Goal: Register for event/course

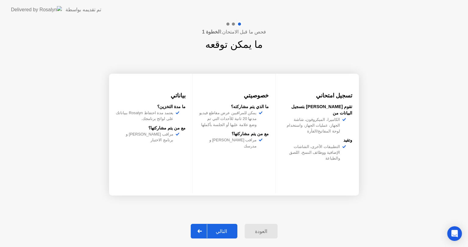
click at [202, 229] on app-svg at bounding box center [199, 231] width 5 height 4
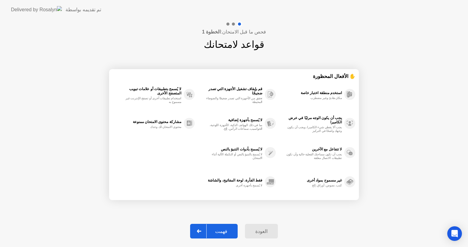
click at [201, 229] on app-svg at bounding box center [199, 231] width 5 height 4
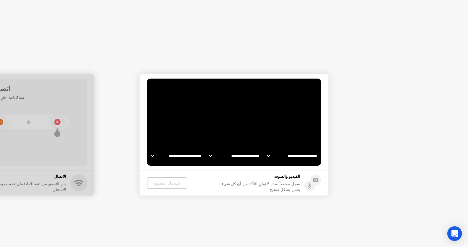
select select "**********"
select select "*******"
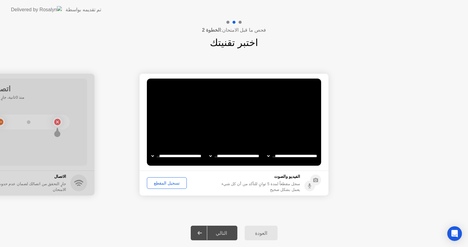
click at [171, 189] on button "تسجيل المقطع" at bounding box center [167, 183] width 40 height 12
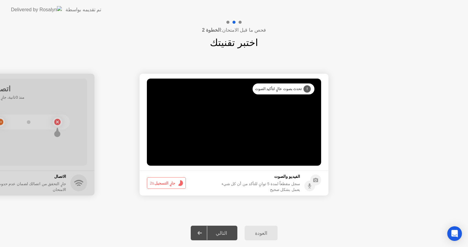
click at [171, 189] on button "جارٍ التسجيل 2s" at bounding box center [166, 183] width 39 height 12
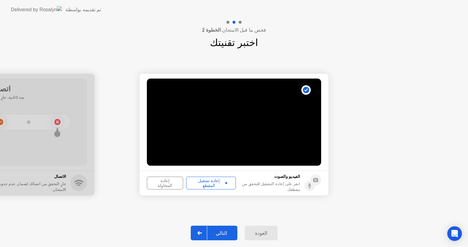
click at [202, 232] on icon at bounding box center [199, 233] width 5 height 4
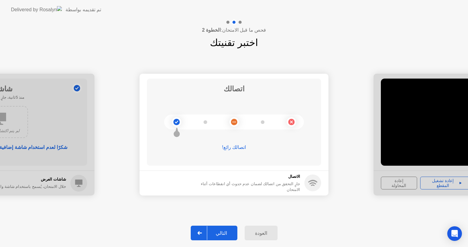
click at [205, 233] on div at bounding box center [200, 233] width 15 height 14
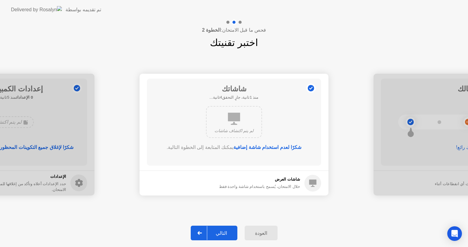
click at [207, 232] on div at bounding box center [200, 233] width 15 height 14
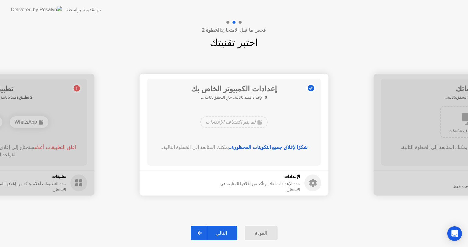
click at [207, 232] on div at bounding box center [200, 233] width 15 height 14
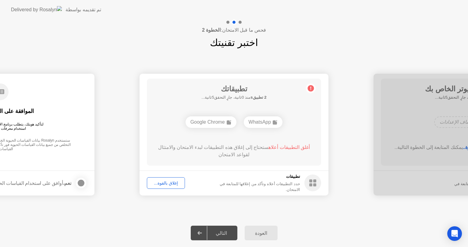
click at [163, 182] on div "إغلاق بالقوة..." at bounding box center [166, 183] width 34 height 5
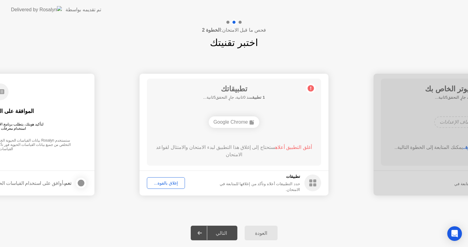
click at [163, 181] on div "إغلاق بالقوة..." at bounding box center [166, 183] width 34 height 5
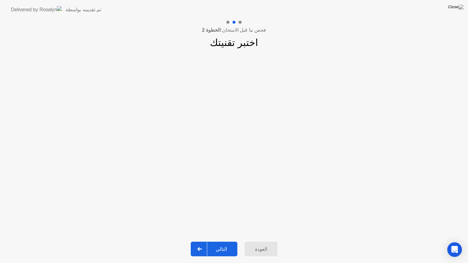
click at [225, 247] on div "التالي" at bounding box center [221, 249] width 28 height 6
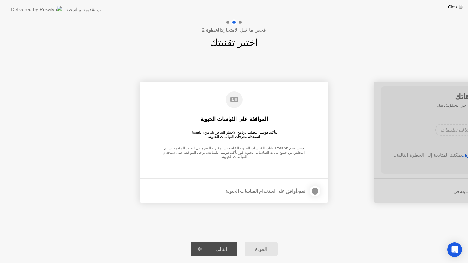
click at [317, 192] on div at bounding box center [314, 191] width 7 height 7
click at [197, 247] on div at bounding box center [200, 249] width 15 height 14
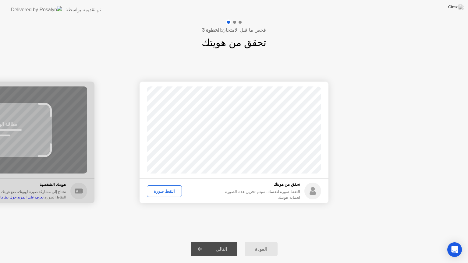
click at [158, 189] on div "التقط صورة" at bounding box center [164, 191] width 31 height 5
click at [207, 246] on div at bounding box center [200, 249] width 15 height 14
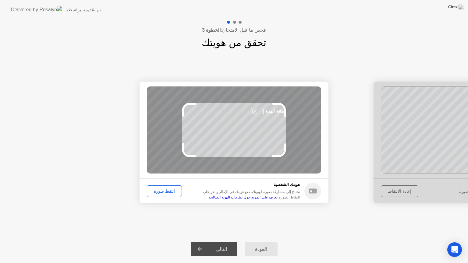
click at [157, 189] on div "التقط صورة" at bounding box center [164, 191] width 31 height 5
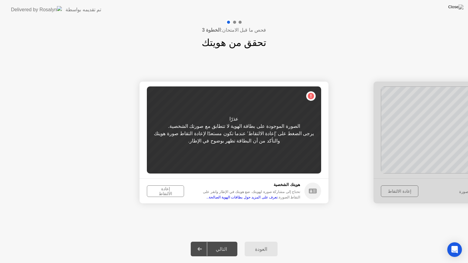
click at [164, 189] on div "إعادة الالتقاط" at bounding box center [165, 191] width 33 height 10
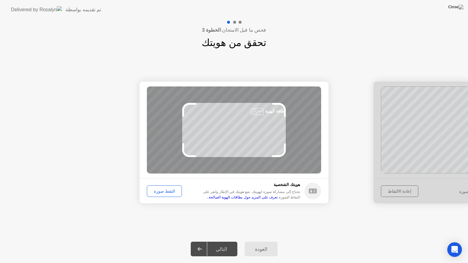
click at [164, 189] on div "التقط صورة" at bounding box center [164, 191] width 31 height 5
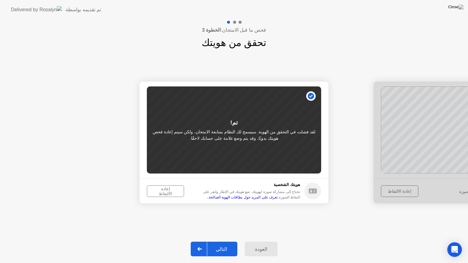
click at [207, 247] on div at bounding box center [200, 249] width 15 height 14
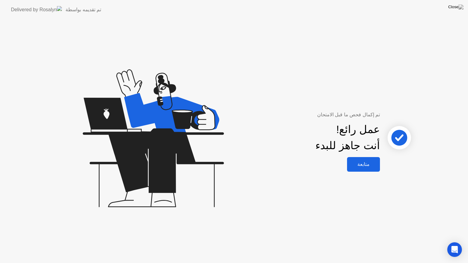
click at [362, 160] on button "متابعة" at bounding box center [363, 164] width 33 height 15
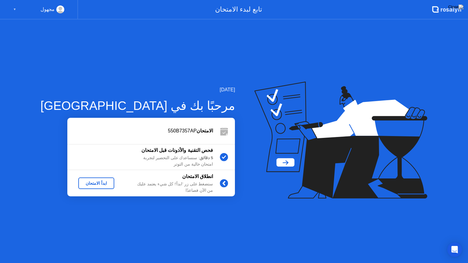
click at [81, 183] on div "ابدأ الامتحان" at bounding box center [96, 183] width 31 height 5
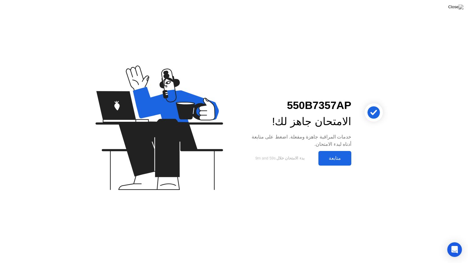
click at [331, 159] on div "متابعة" at bounding box center [334, 158] width 29 height 6
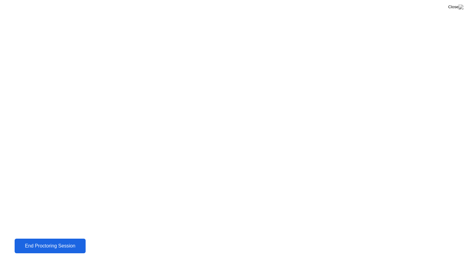
click at [57, 247] on button "End Proctoring Session" at bounding box center [50, 246] width 71 height 15
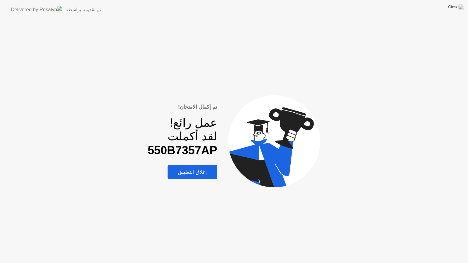
click at [203, 178] on button "إغلاق التطبيق" at bounding box center [193, 172] width 50 height 15
